Goal: Task Accomplishment & Management: Use online tool/utility

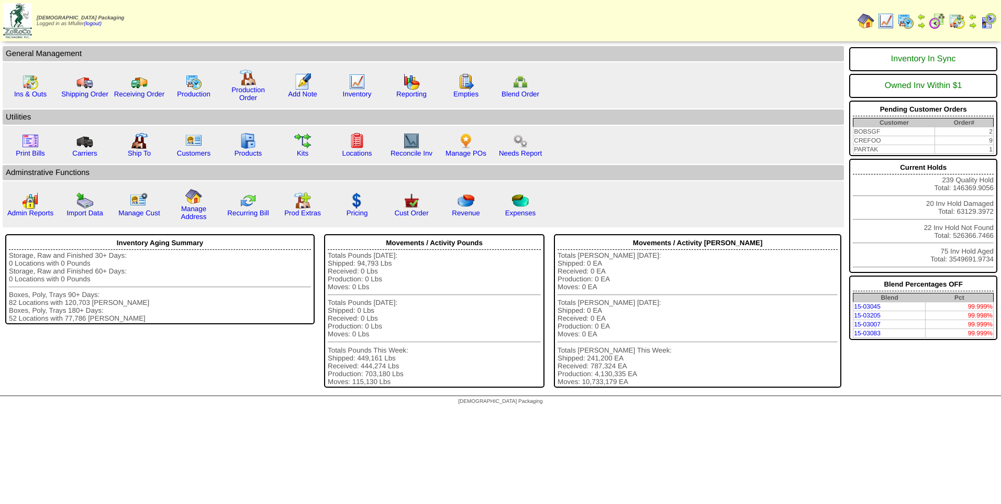
click at [901, 25] on img at bounding box center [906, 21] width 17 height 17
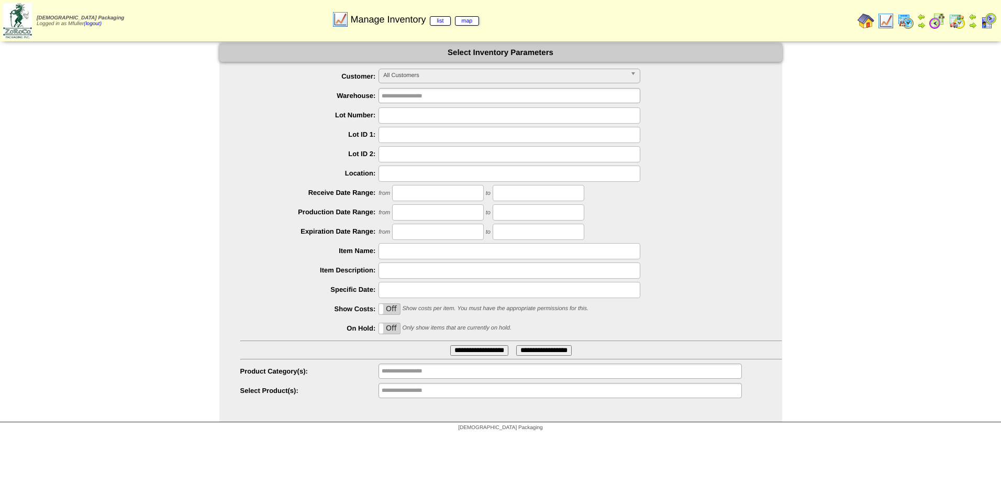
click at [434, 247] on input "text" at bounding box center [510, 251] width 262 height 16
type input "********"
click at [450, 348] on input "**********" at bounding box center [479, 350] width 58 height 10
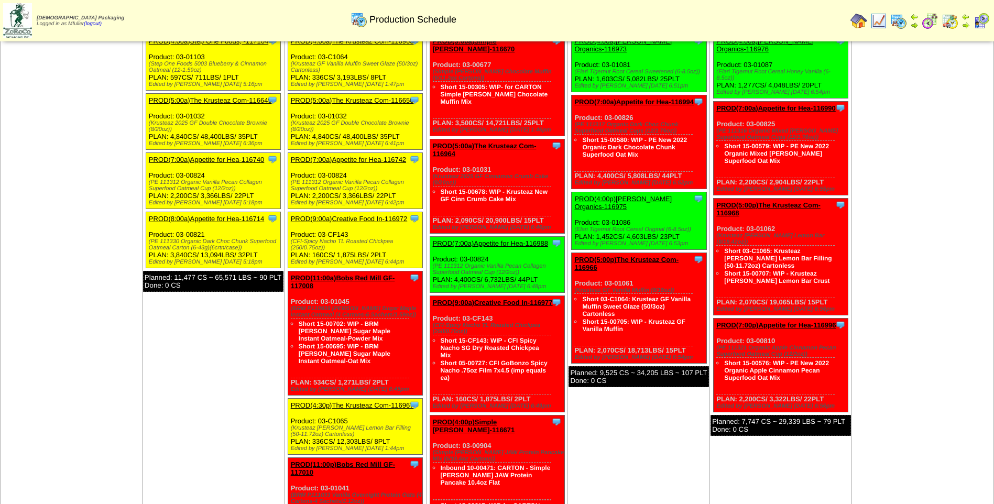
scroll to position [182, 0]
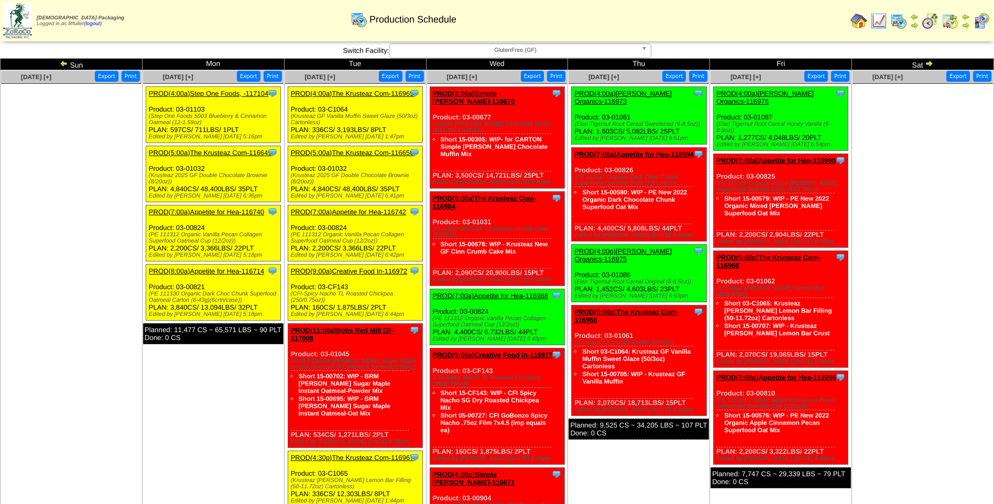
click at [355, 93] on link "PROD(4:00a)The Krusteaz Com-116965" at bounding box center [352, 94] width 123 height 8
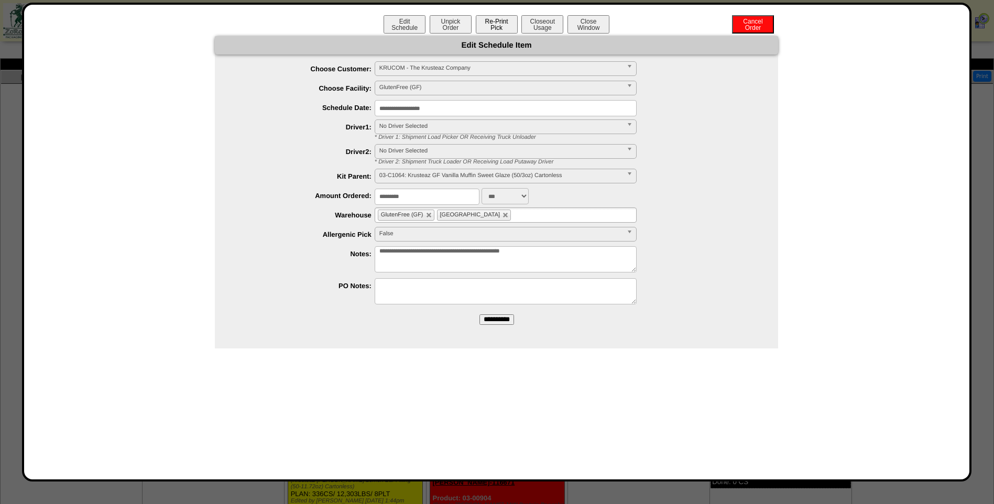
click at [491, 26] on button "Re-Print Pick" at bounding box center [497, 24] width 42 height 18
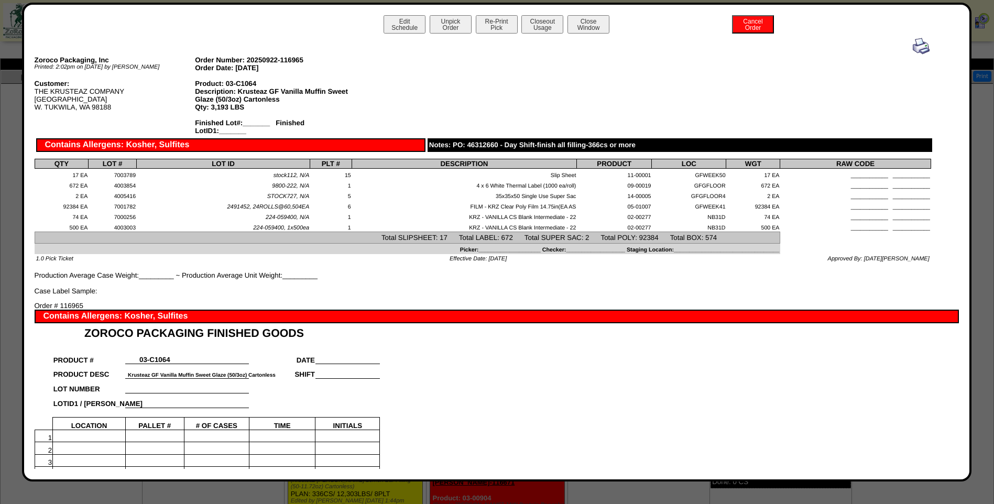
click at [915, 46] on img at bounding box center [920, 46] width 17 height 17
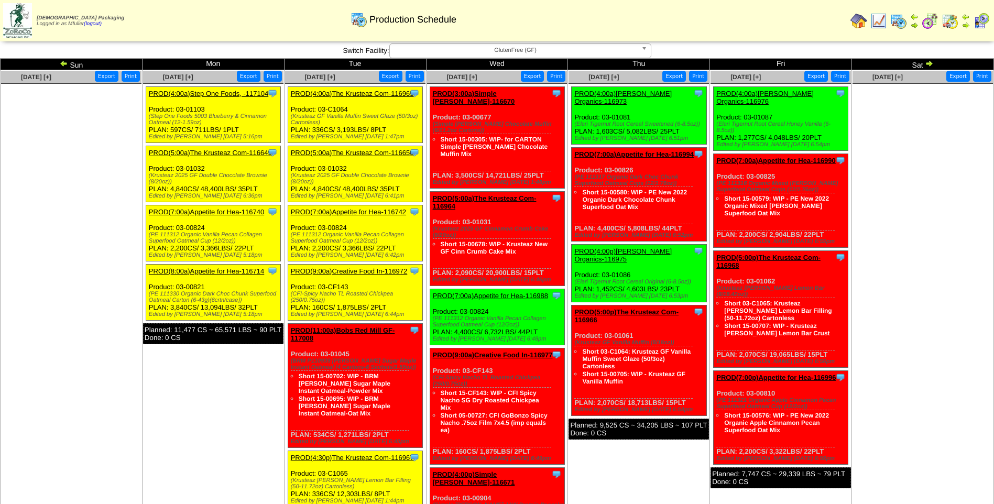
click at [352, 152] on link "PROD(5:00a)The Krusteaz Com-116650" at bounding box center [352, 153] width 123 height 8
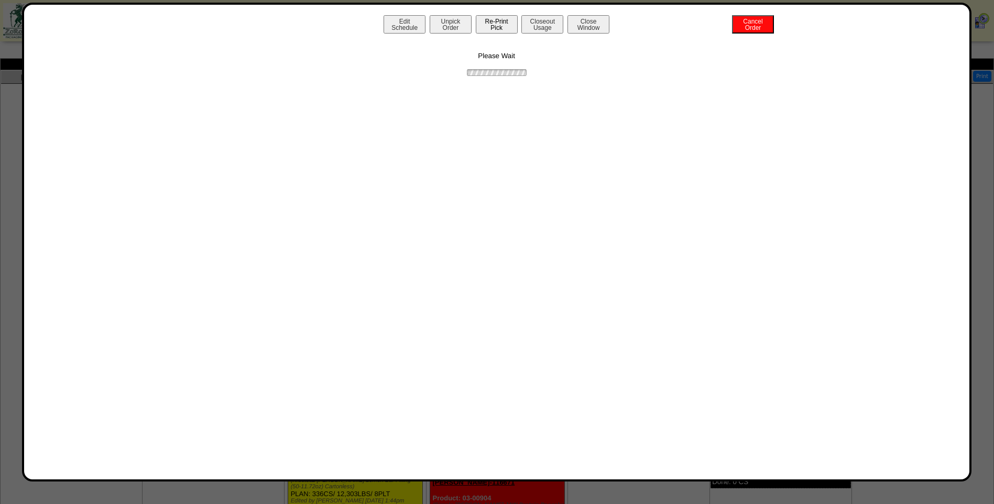
click at [504, 25] on button "Re-Print Pick" at bounding box center [497, 24] width 42 height 18
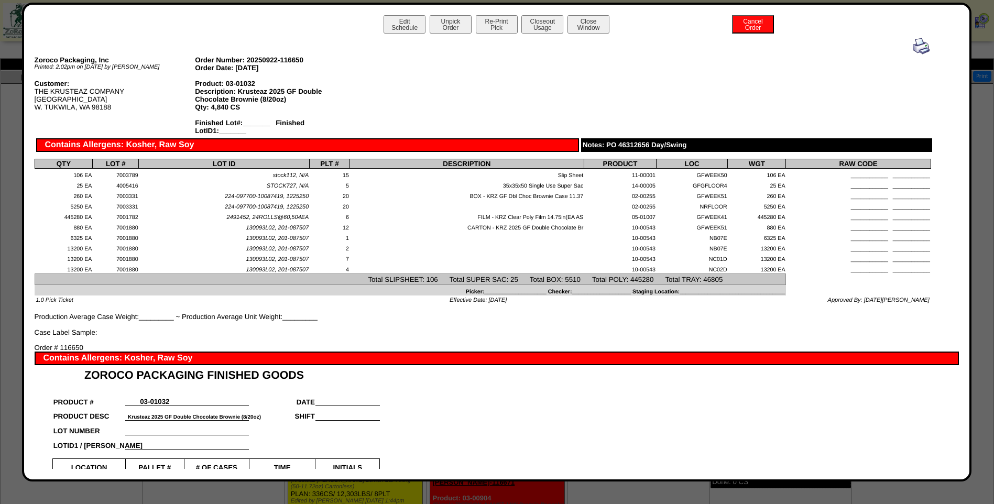
click at [912, 48] on img at bounding box center [920, 46] width 17 height 17
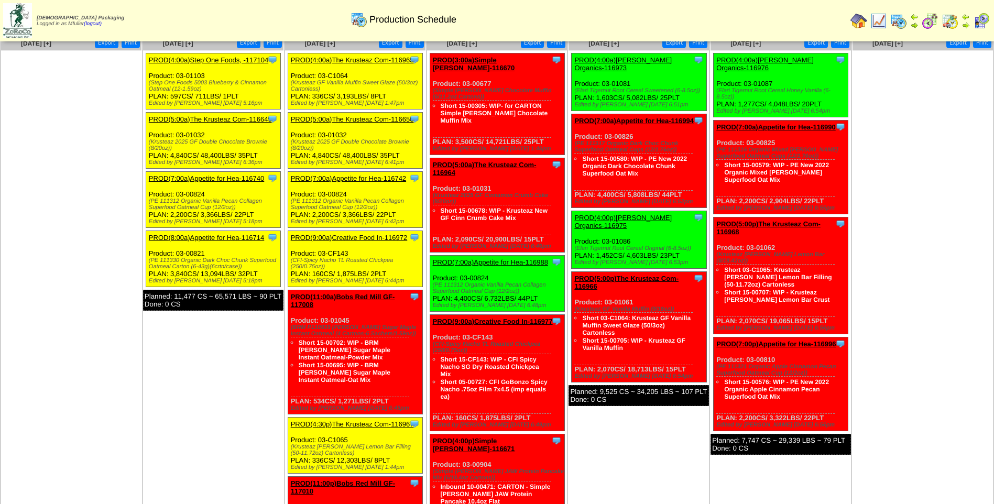
scroll to position [52, 0]
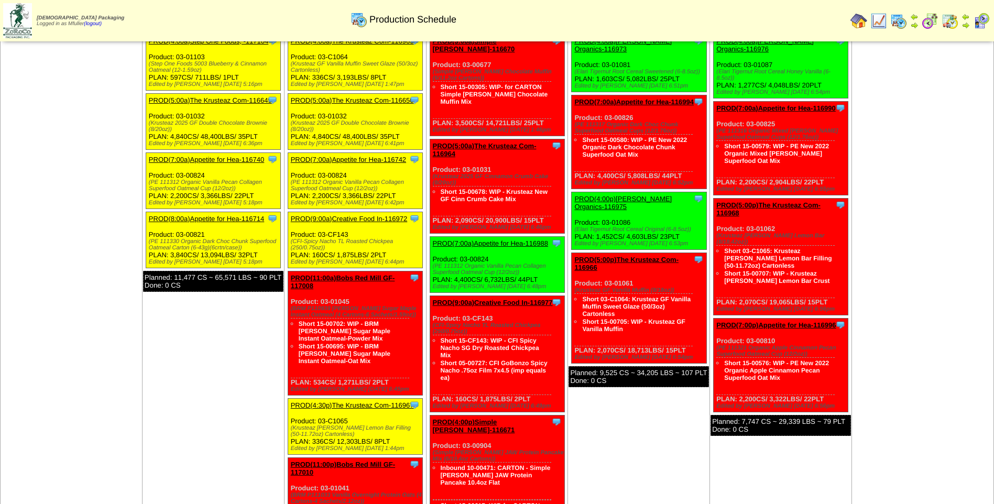
click at [353, 157] on link "PROD(7:00a)Appetite for Hea-116742" at bounding box center [348, 160] width 115 height 8
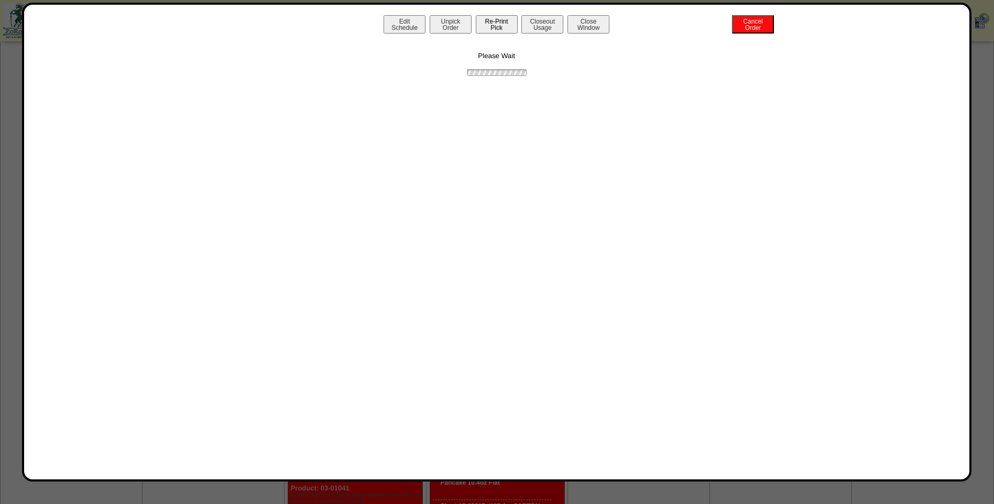
click at [499, 21] on button "Re-Print Pick" at bounding box center [497, 24] width 42 height 18
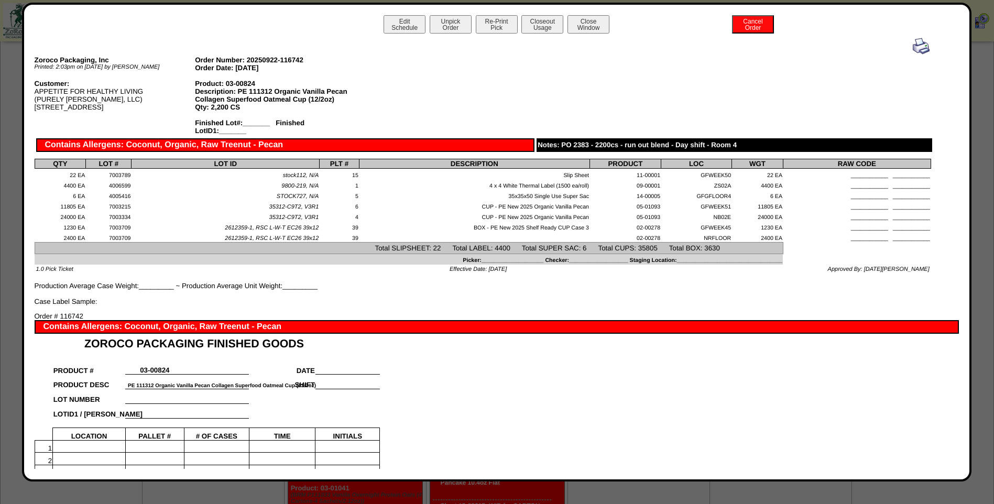
click at [912, 42] on img at bounding box center [920, 46] width 17 height 17
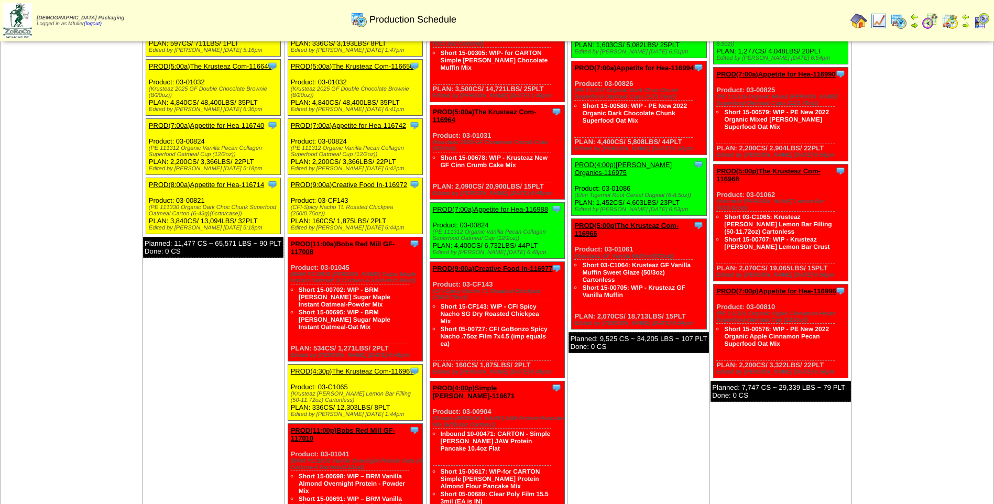
scroll to position [105, 0]
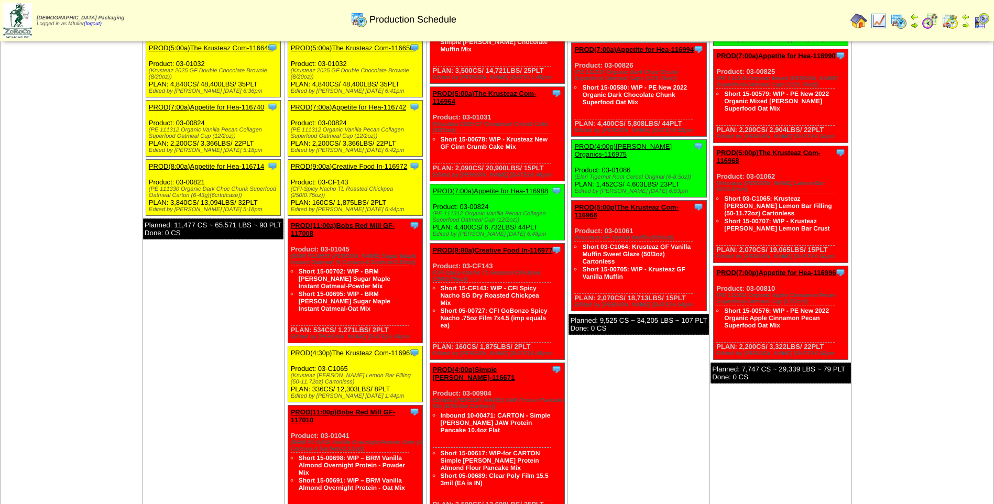
click at [368, 165] on link "PROD(9:00a)Creative Food In-116972" at bounding box center [349, 166] width 117 height 8
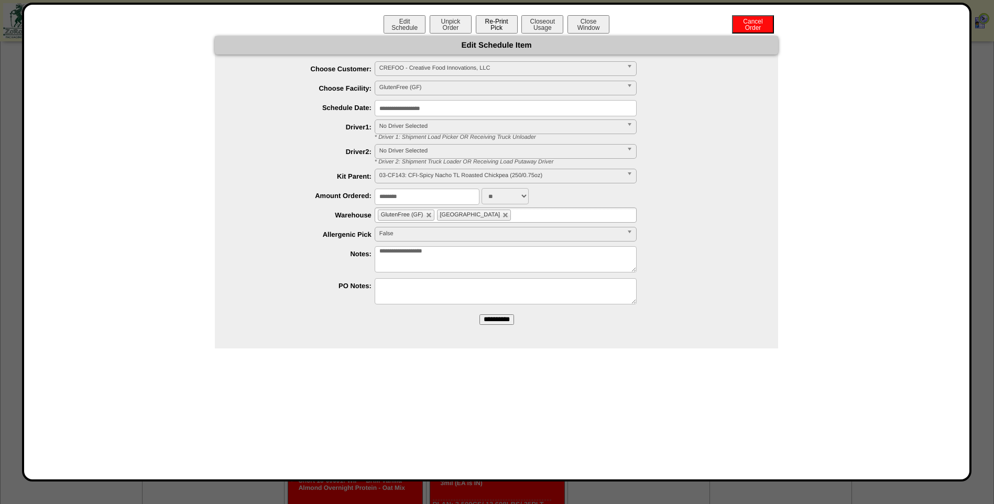
click at [495, 22] on button "Re-Print Pick" at bounding box center [497, 24] width 42 height 18
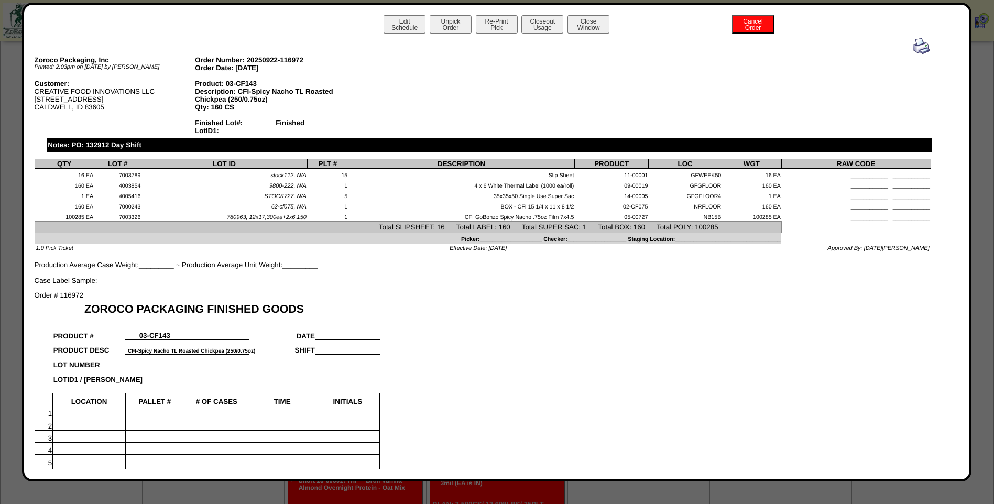
click at [914, 44] on img at bounding box center [920, 46] width 17 height 17
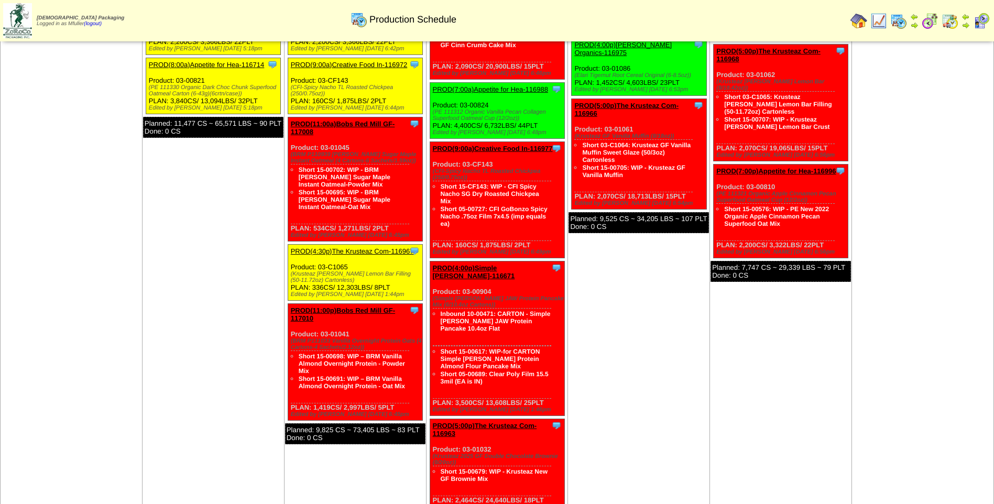
scroll to position [209, 0]
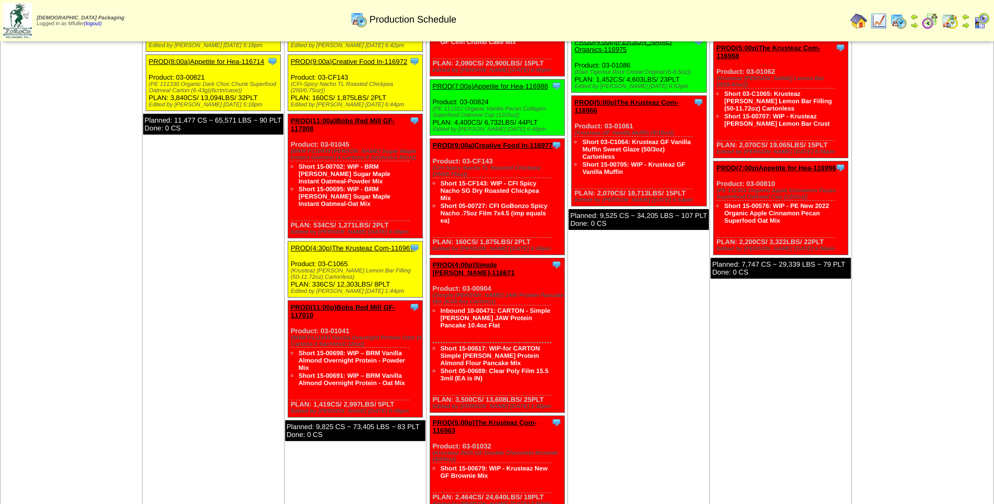
click at [354, 244] on link "PROD(4:30p)The Krusteaz Com-116967" at bounding box center [352, 248] width 123 height 8
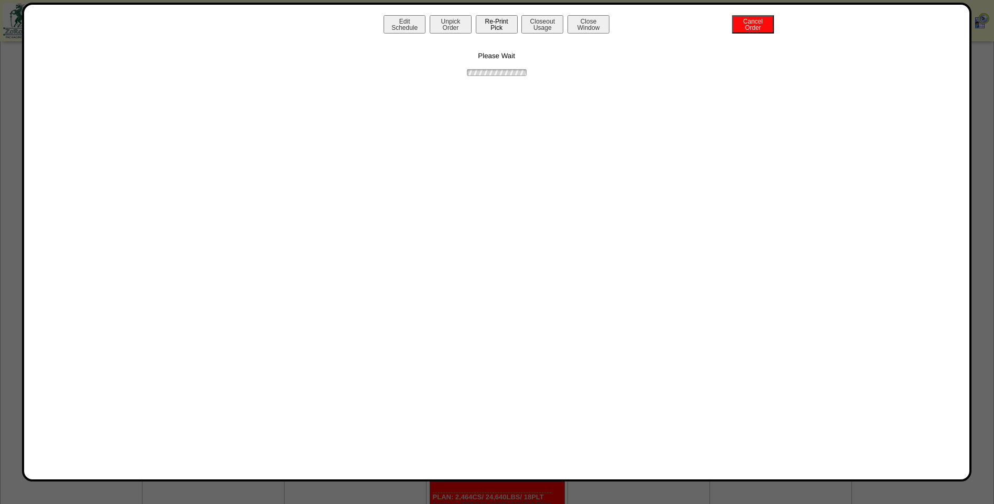
click at [507, 26] on button "Re-Print Pick" at bounding box center [497, 24] width 42 height 18
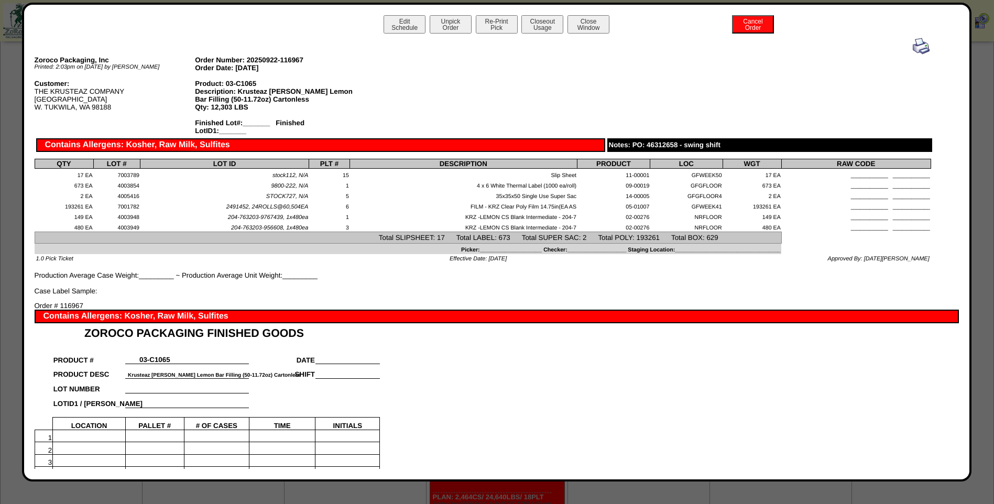
click at [913, 46] on img at bounding box center [920, 46] width 17 height 17
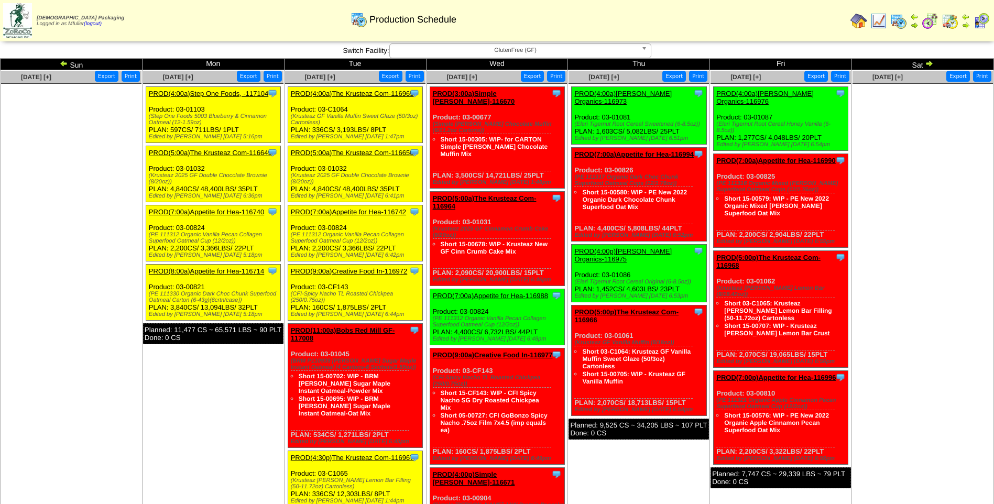
click at [433, 51] on span "GlutenFree (GF)" at bounding box center [515, 50] width 243 height 13
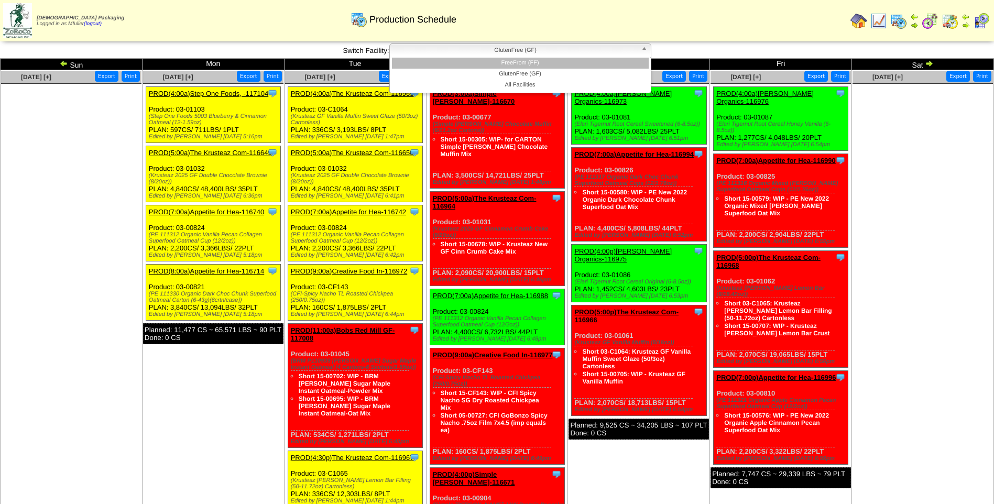
click at [439, 64] on li "FreeFrom (FF)" at bounding box center [520, 63] width 257 height 11
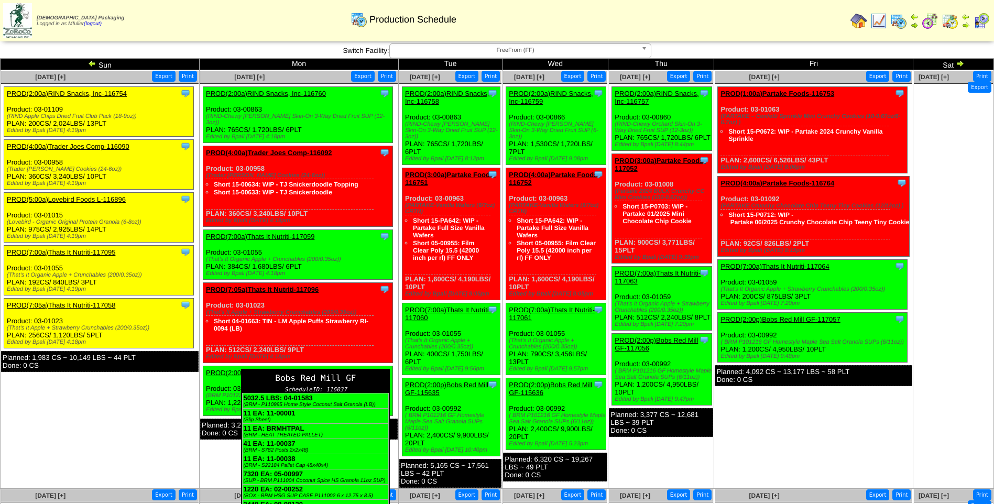
scroll to position [52, 0]
